Goal: Information Seeking & Learning: Learn about a topic

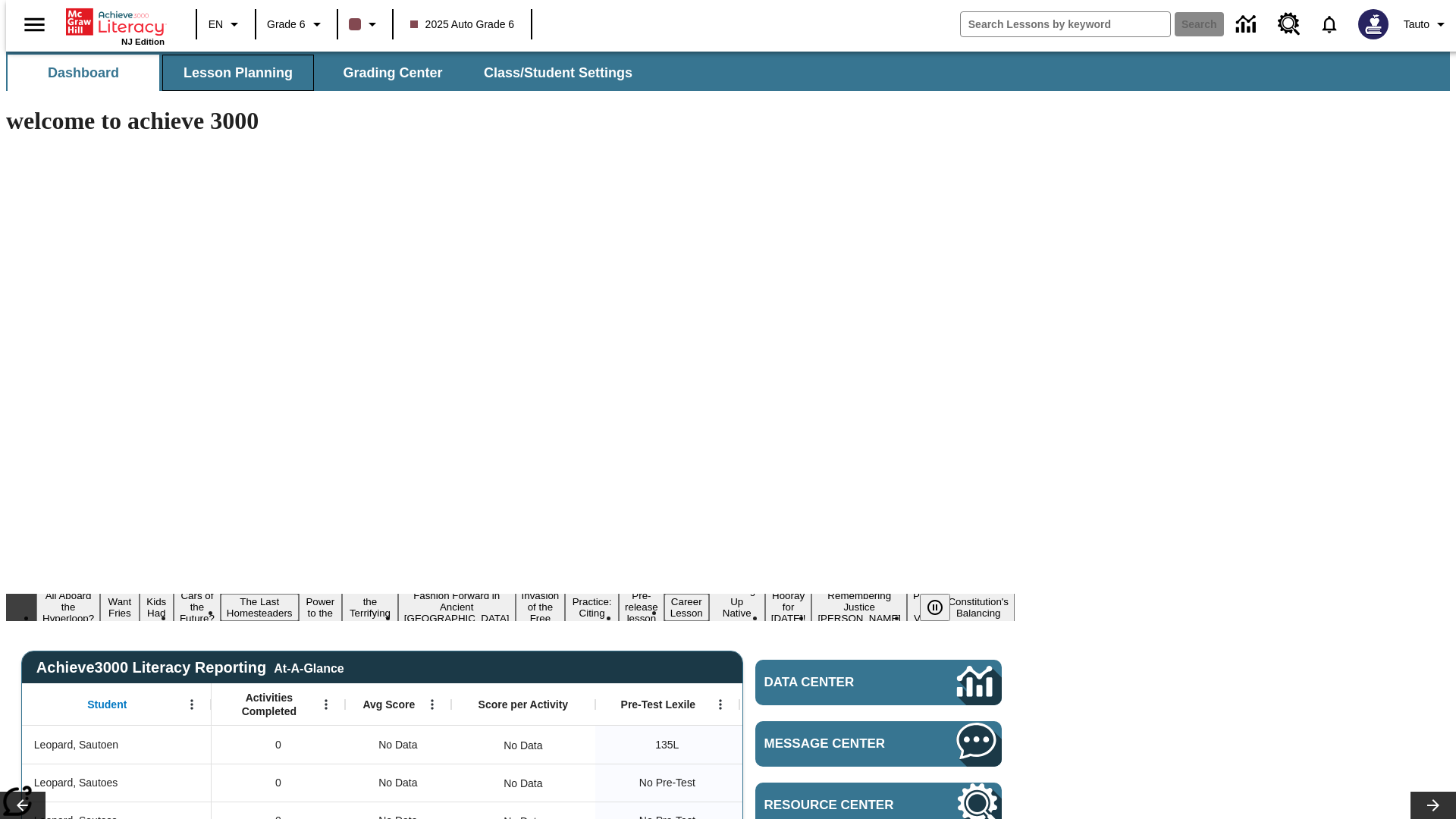
click at [232, 72] on span "Lesson Planning" at bounding box center [238, 72] width 109 height 17
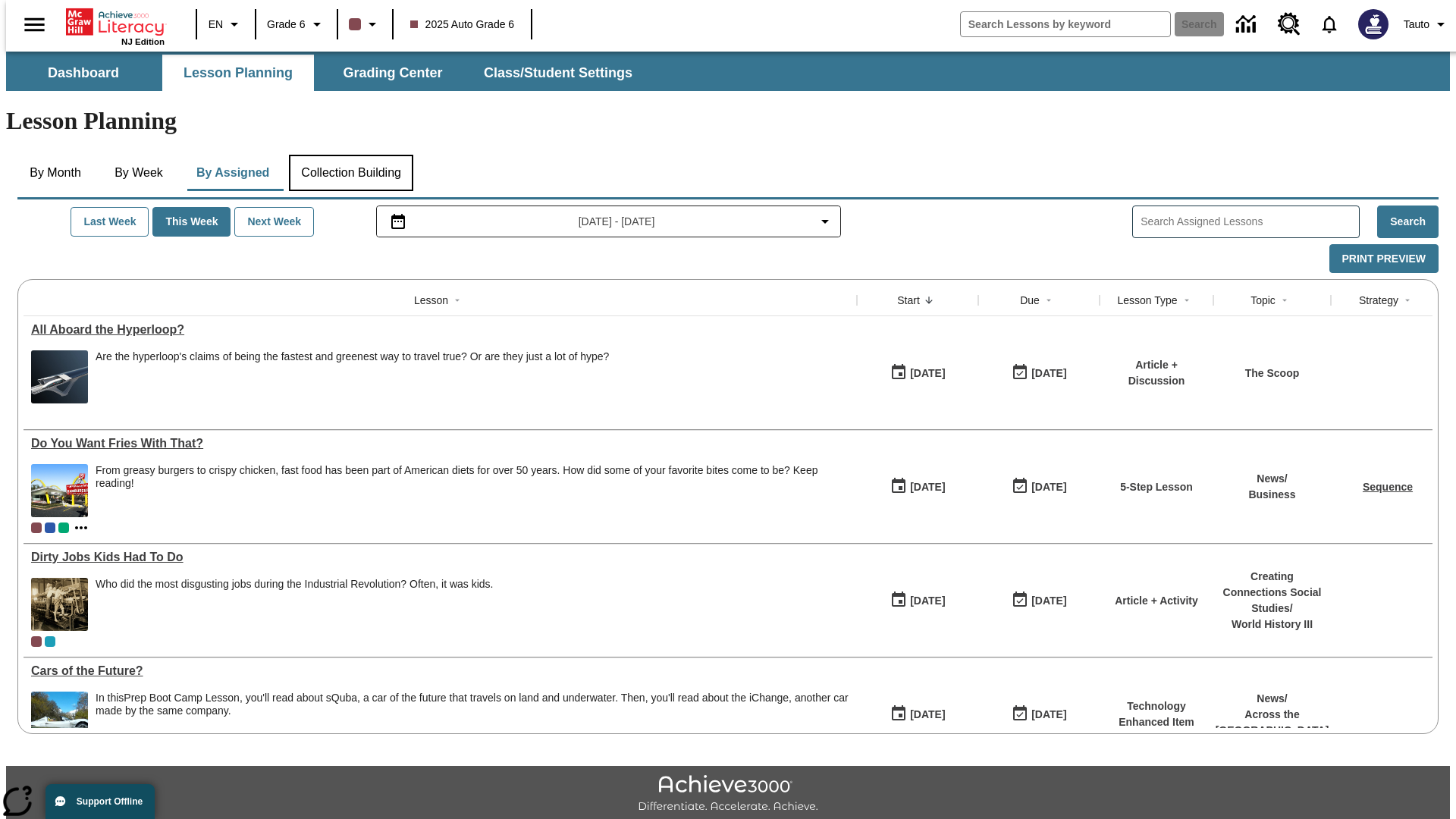
click at [350, 155] on button "Collection Building" at bounding box center [351, 173] width 124 height 37
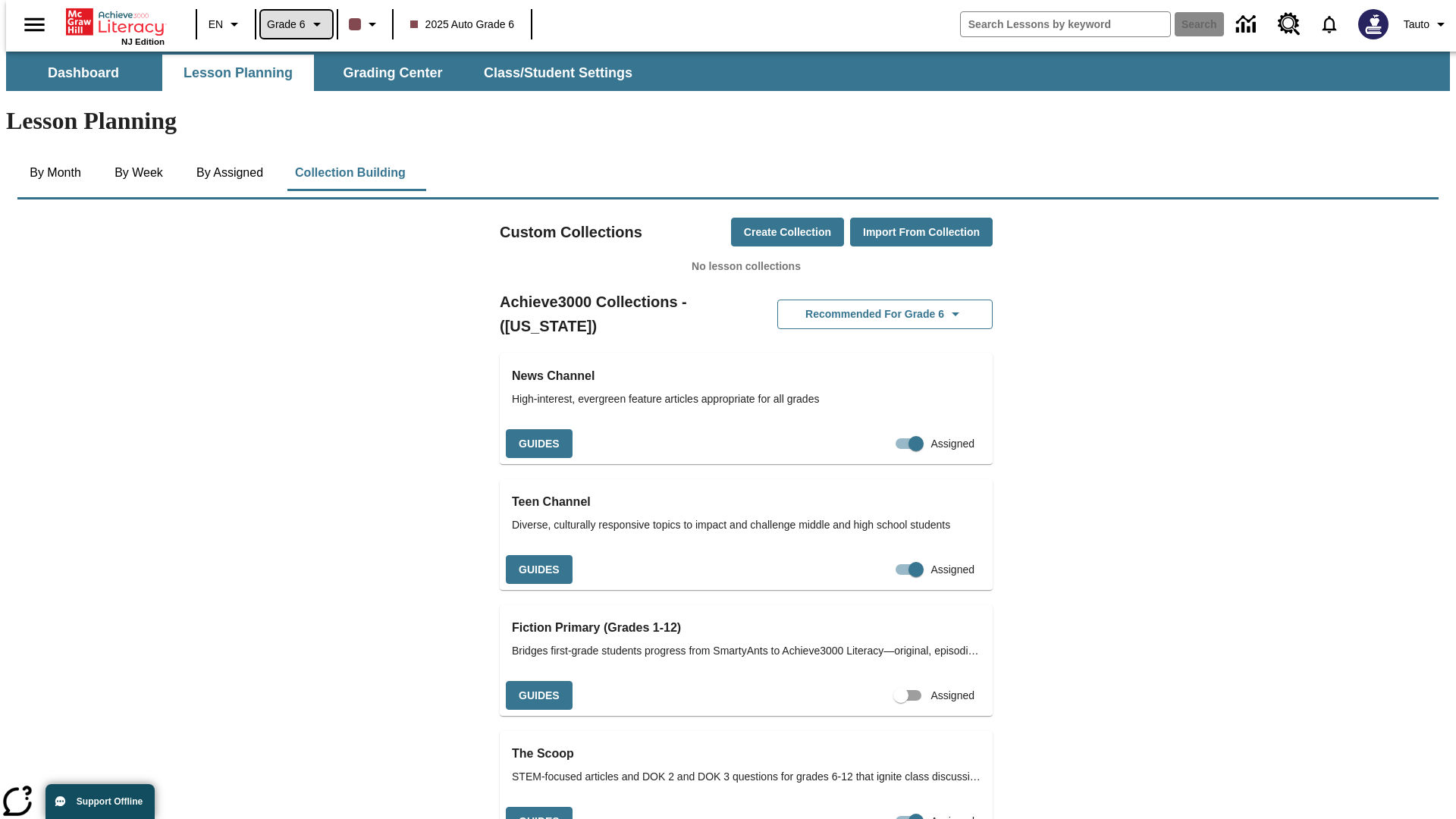
click at [291, 24] on span "Grade 6" at bounding box center [286, 24] width 38 height 16
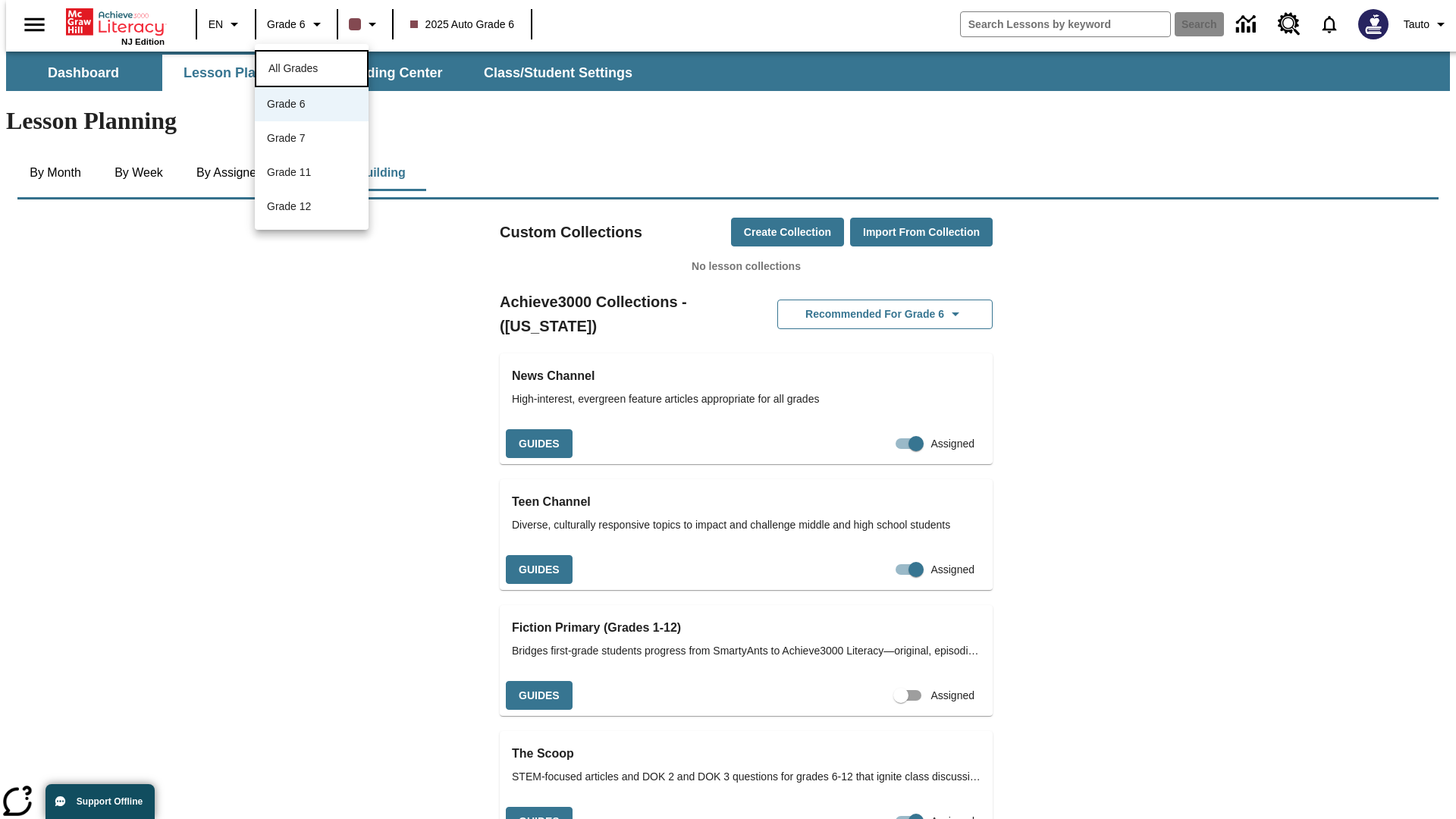
click at [312, 67] on span "All Grades" at bounding box center [293, 68] width 49 height 12
